Goal: Transaction & Acquisition: Purchase product/service

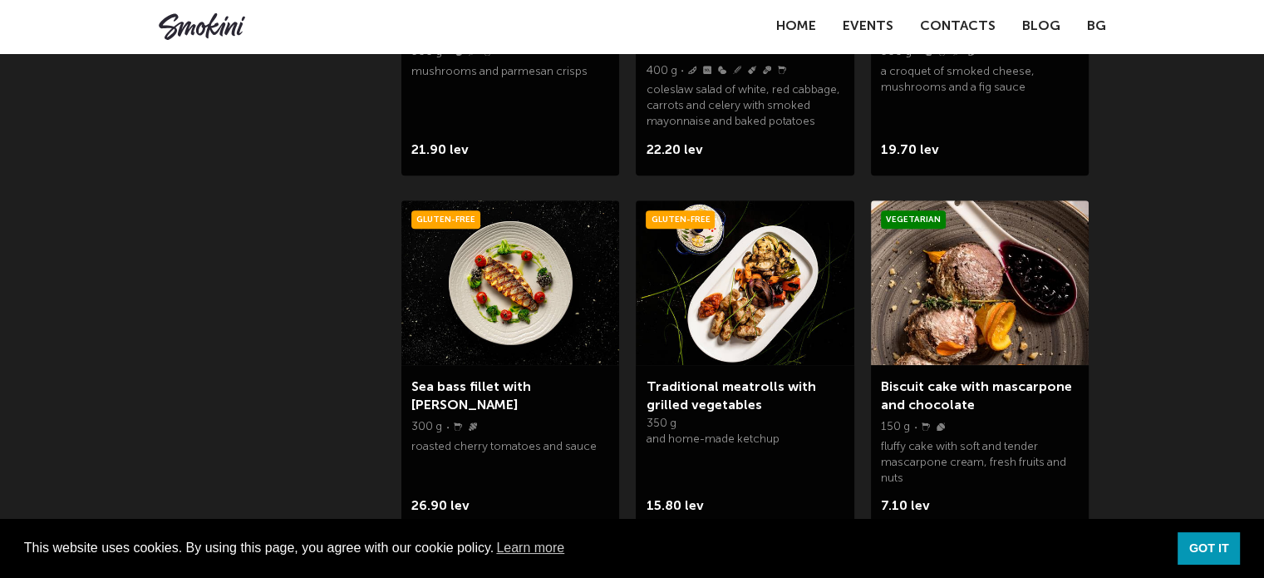
scroll to position [1290, 0]
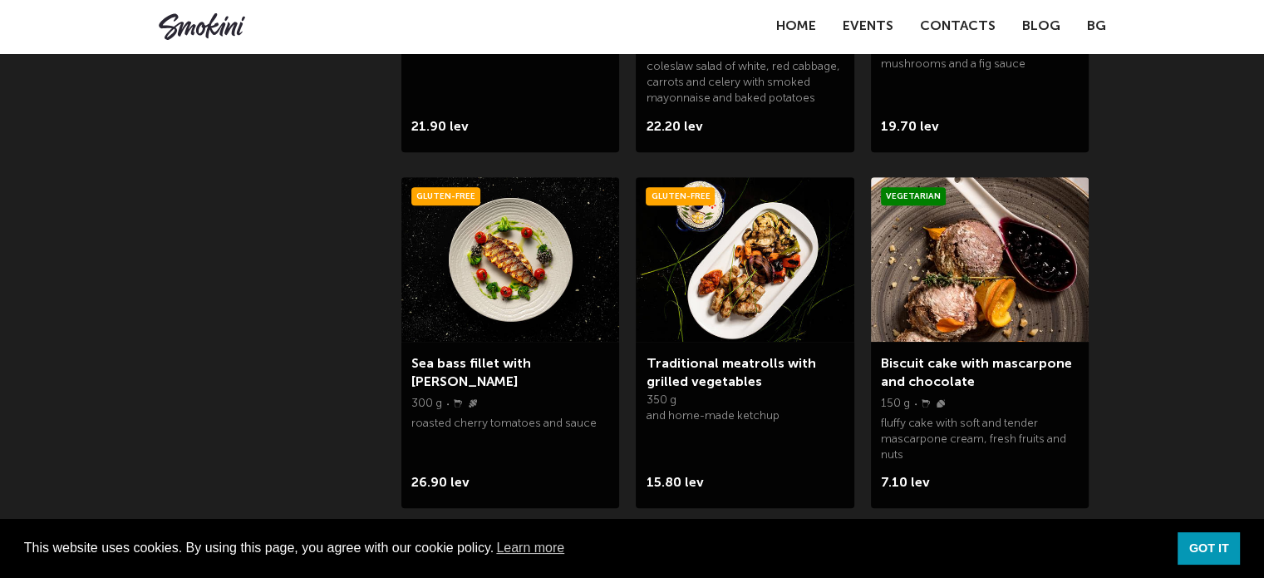
click at [733, 359] on link "Traditional meatrolls with grilled vegetables" at bounding box center [731, 373] width 170 height 32
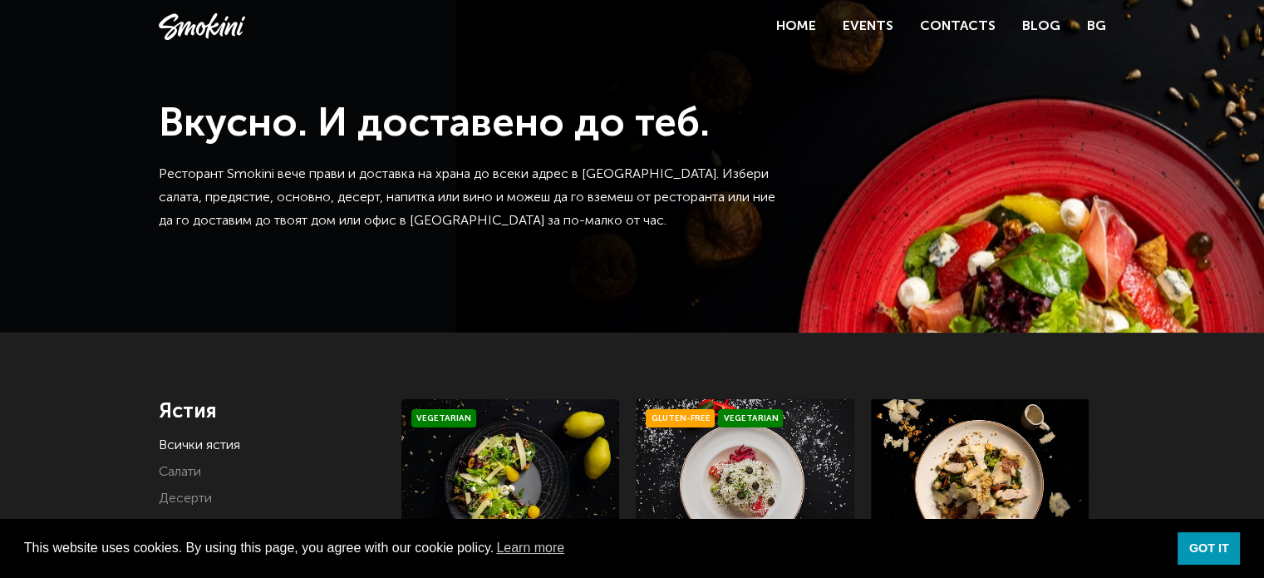
click at [708, 282] on div "Вкусно. И доставено до теб. Ресторант Smokini вече прави и доставка на храна до…" at bounding box center [632, 166] width 1264 height 332
